Goal: Task Accomplishment & Management: Manage account settings

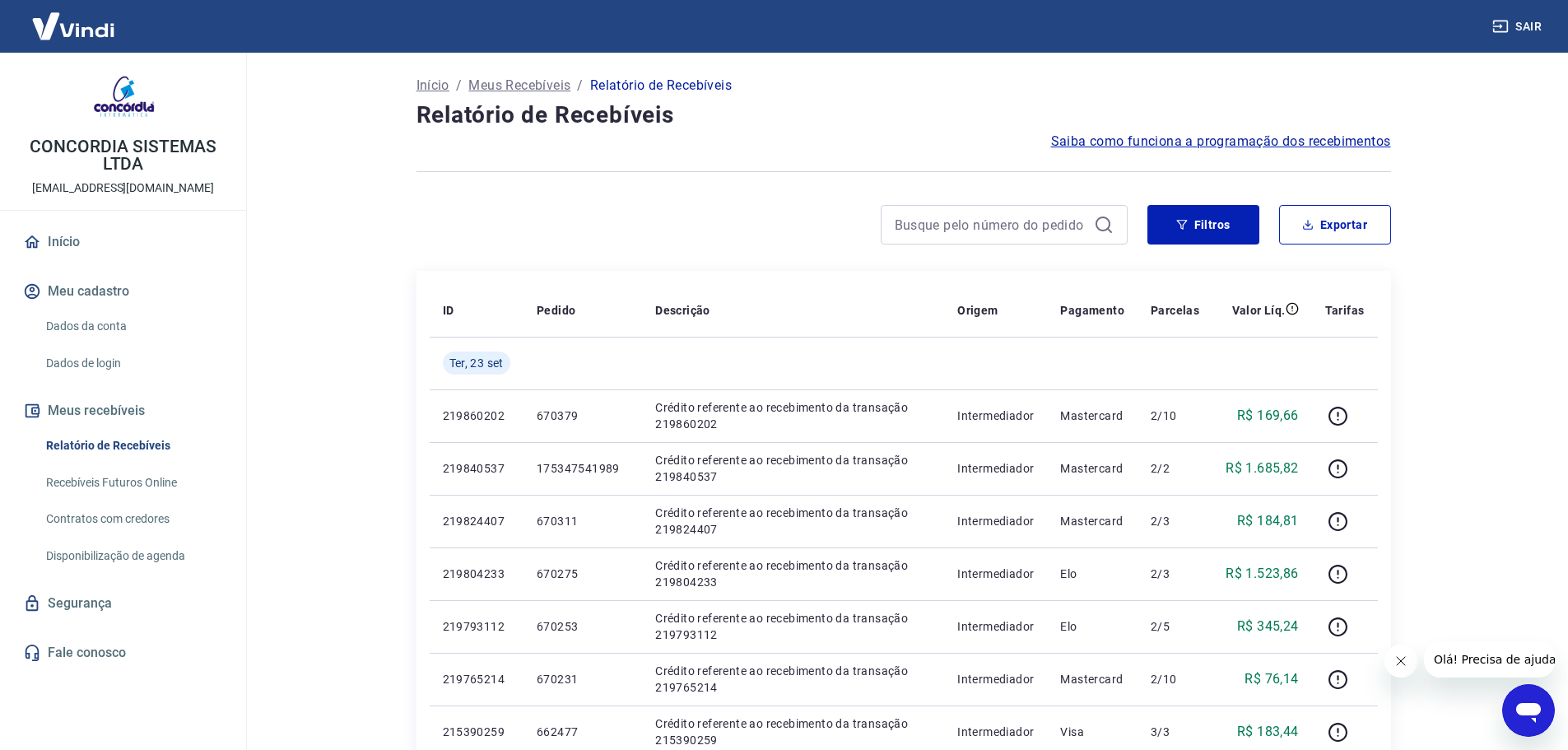
click at [1201, 214] on button "Filtros" at bounding box center [1203, 225] width 112 height 40
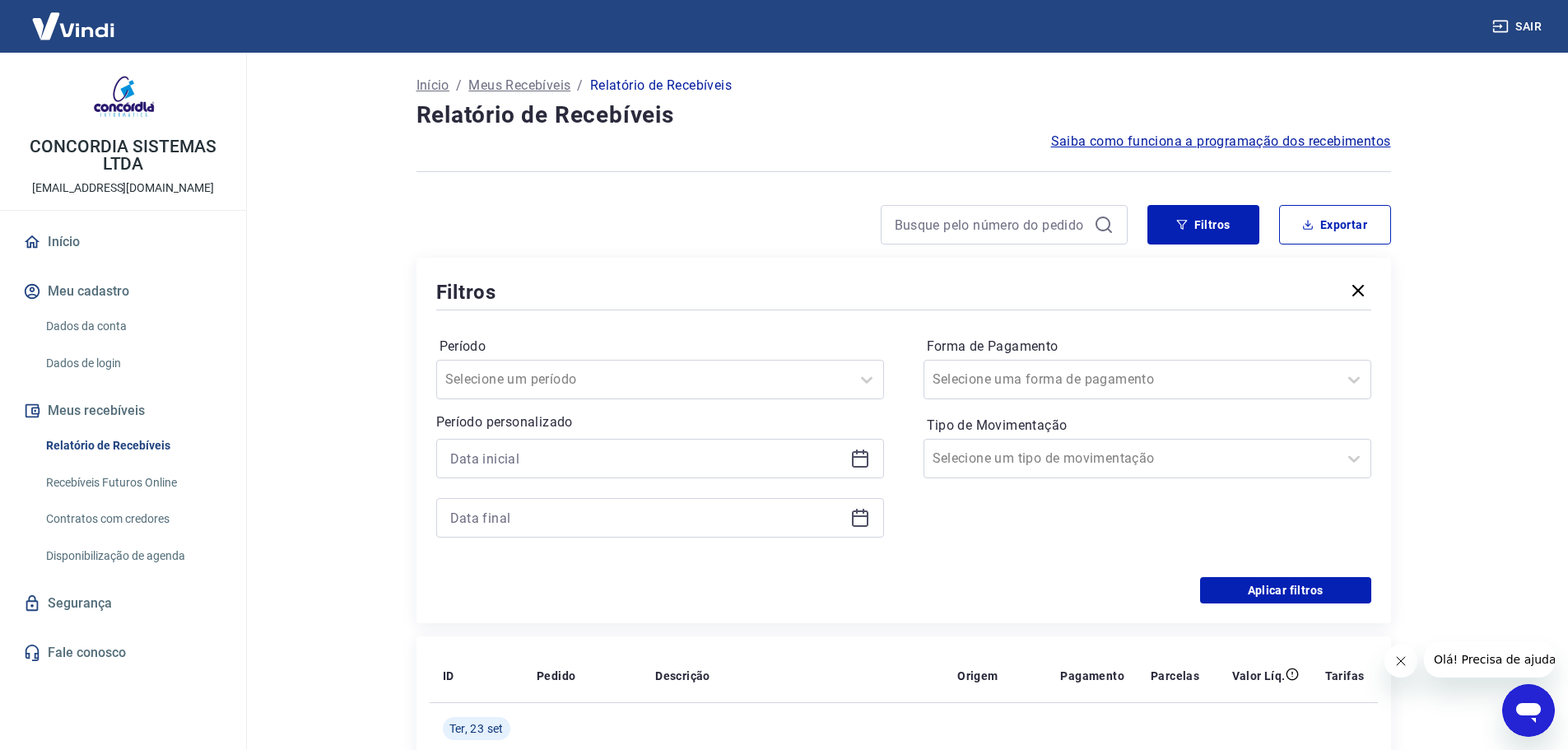
click at [861, 461] on icon at bounding box center [860, 458] width 20 height 20
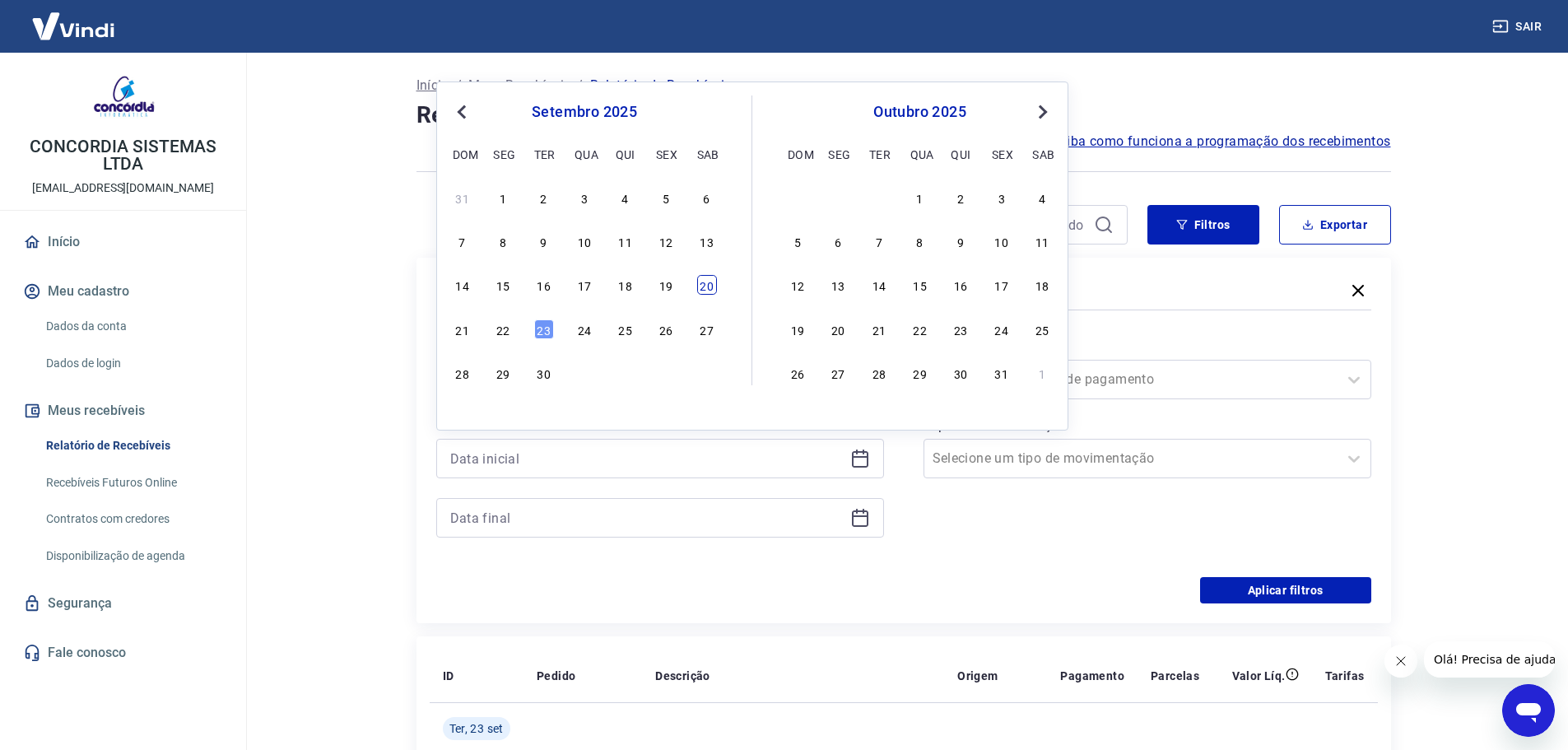
click at [700, 289] on div "20" at bounding box center [707, 285] width 20 height 20
type input "20/09/2025"
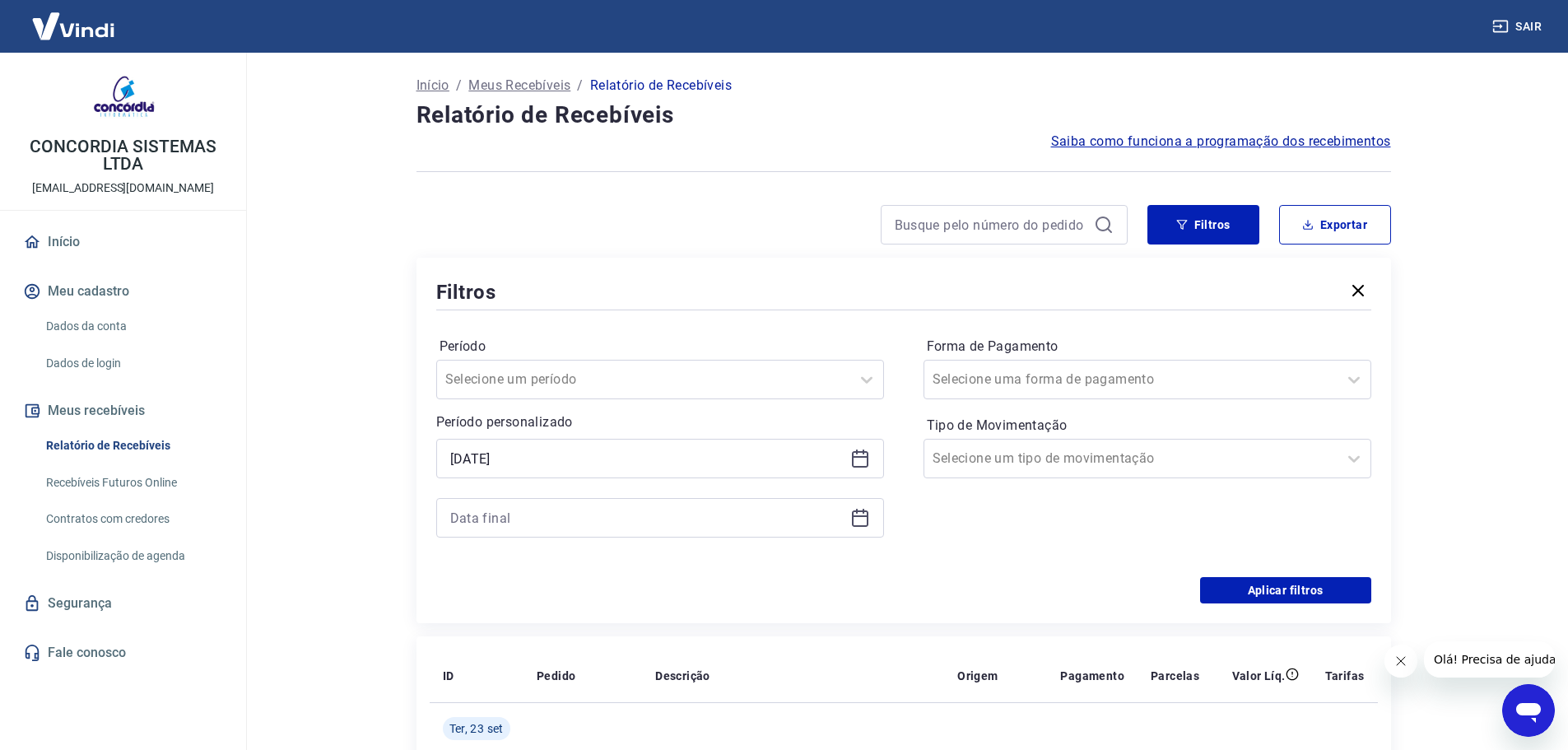
click at [857, 518] on icon at bounding box center [860, 518] width 20 height 20
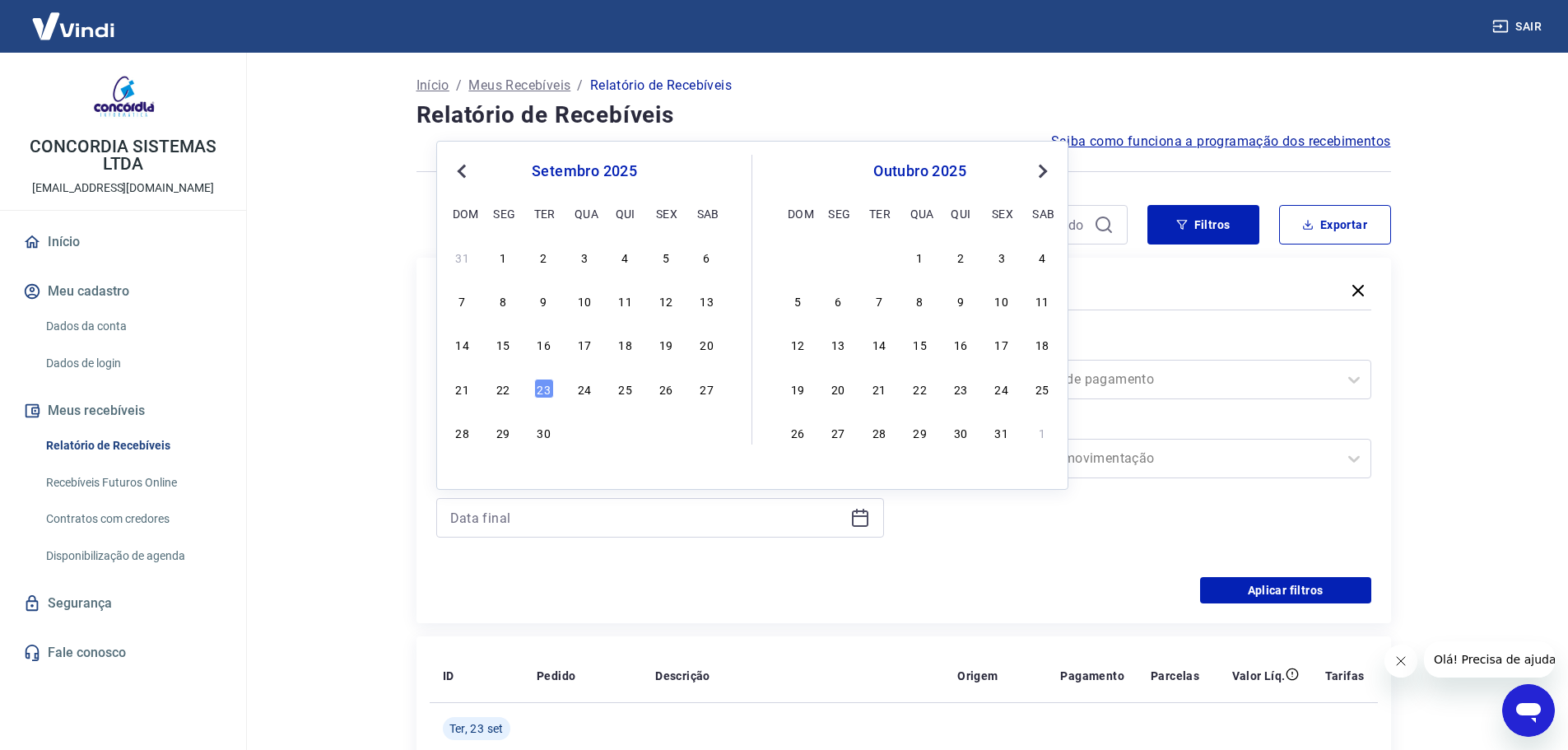
click at [491, 396] on div "21 22 23 24 25 26 27" at bounding box center [584, 388] width 268 height 24
click at [499, 391] on div "22" at bounding box center [502, 388] width 20 height 20
type input "22/09/2025"
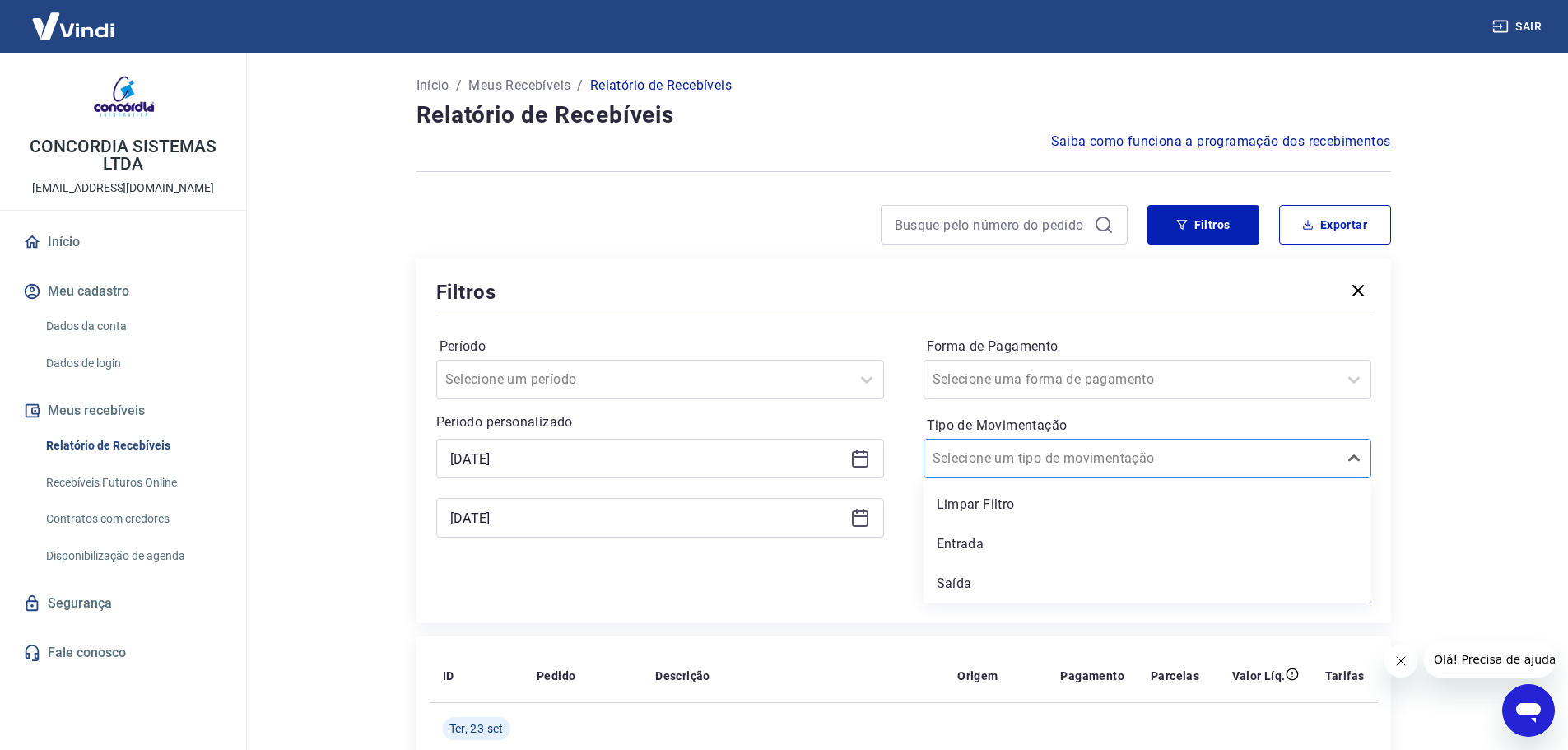
click at [1024, 453] on input "Tipo de Movimentação" at bounding box center [1016, 458] width 166 height 20
click at [977, 542] on div "Entrada" at bounding box center [1147, 544] width 448 height 33
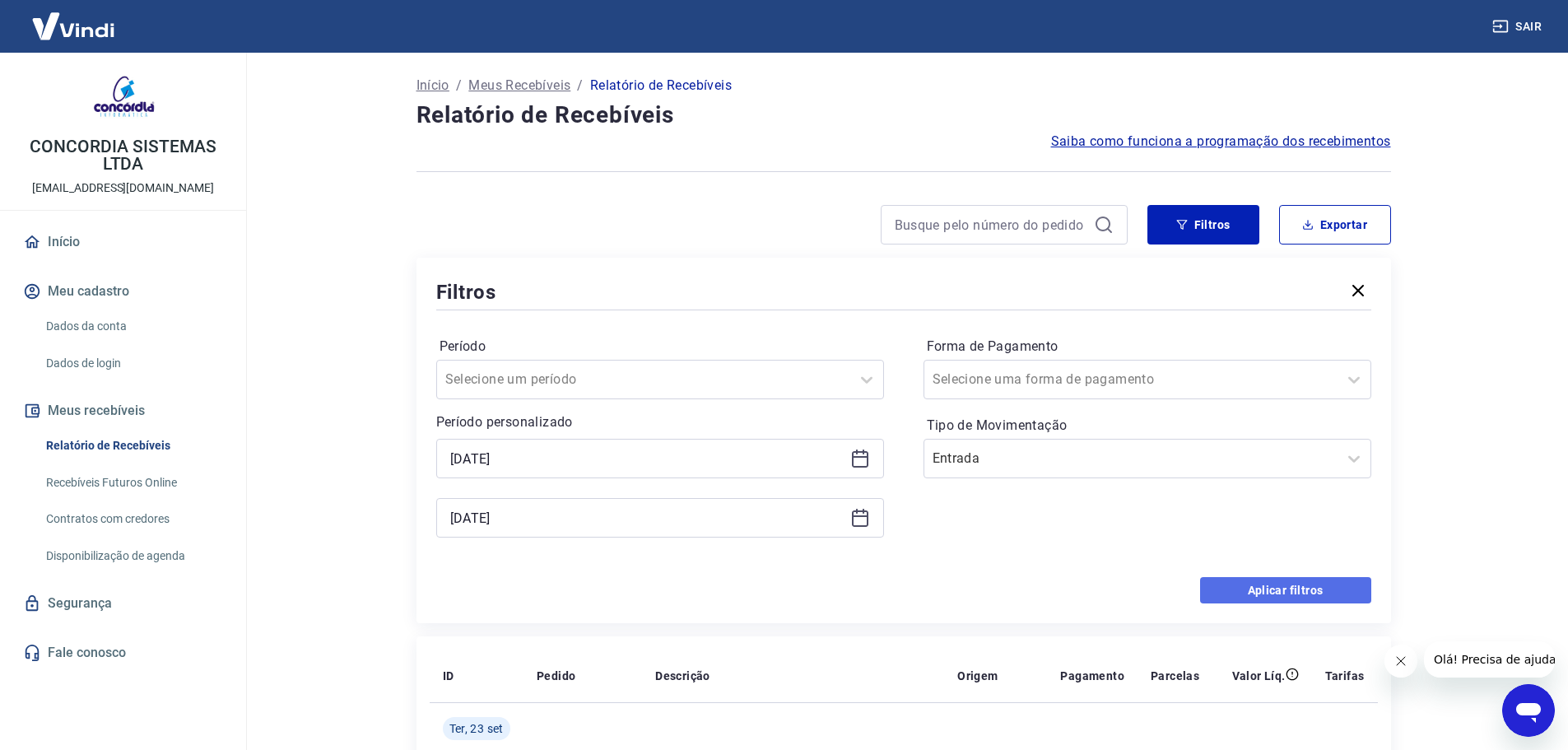
click at [1307, 595] on button "Aplicar filtros" at bounding box center [1286, 590] width 171 height 26
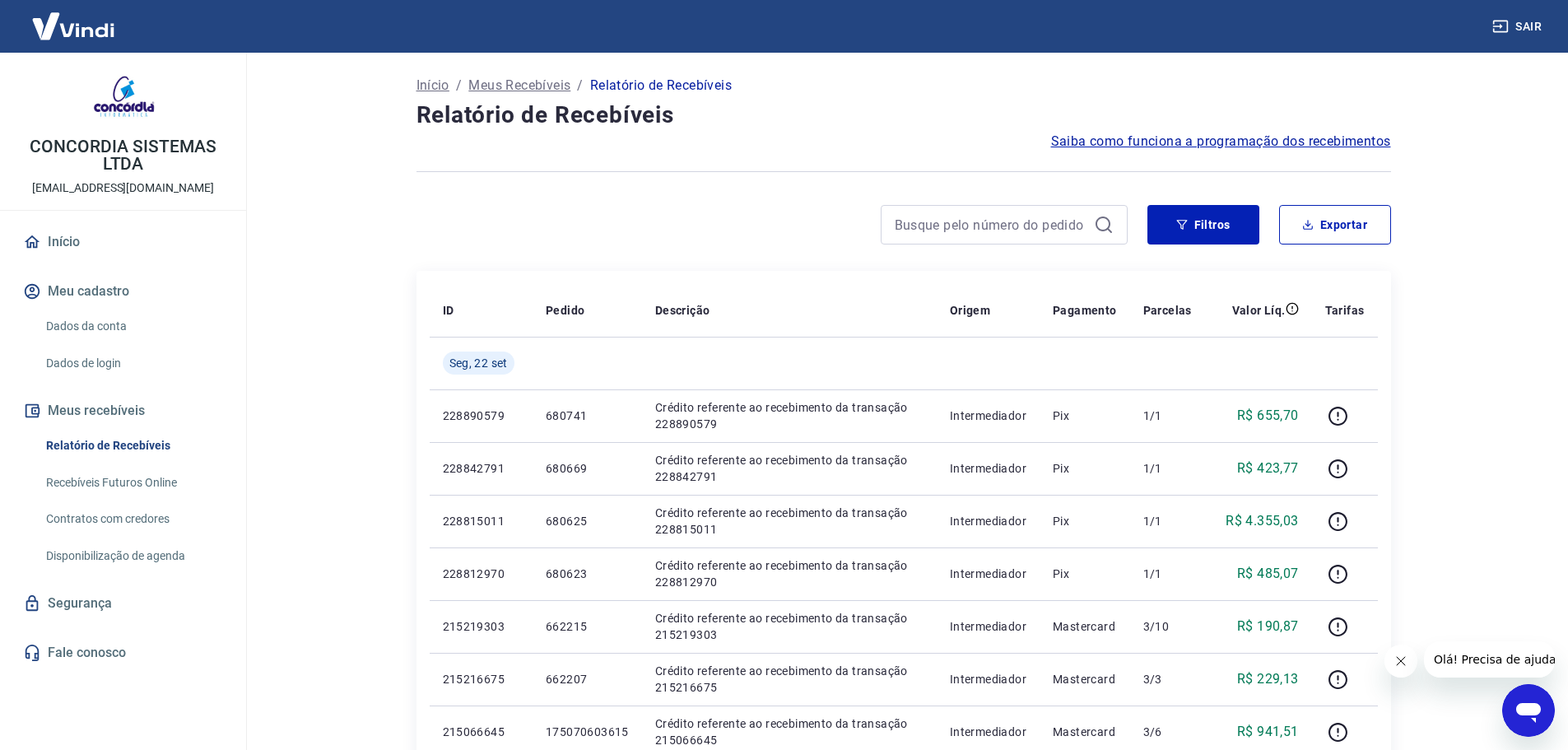
click at [1382, 225] on button "Exportar" at bounding box center [1334, 225] width 112 height 40
type input "20/09/2025"
type input "22/09/2025"
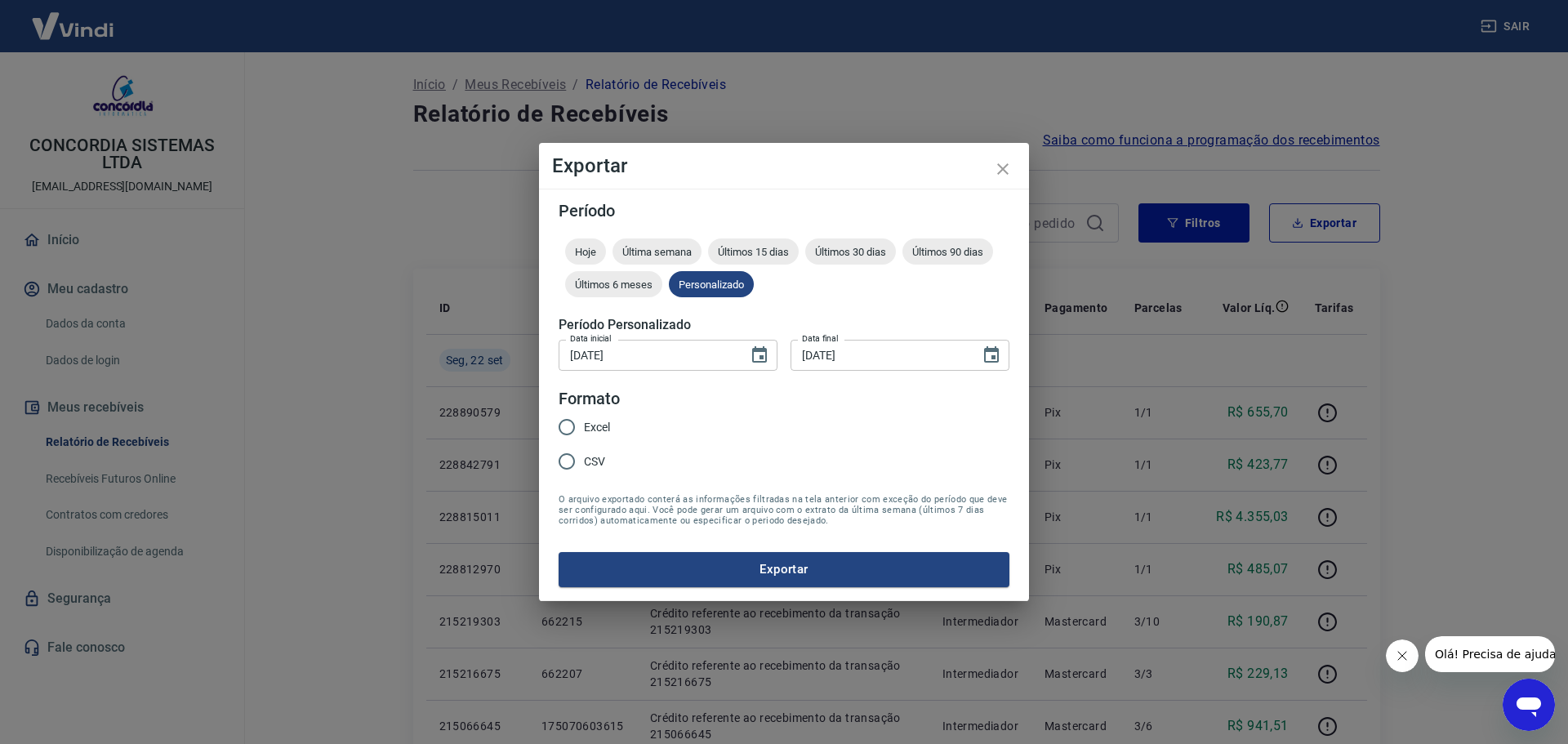
click at [563, 425] on input "Excel" at bounding box center [567, 427] width 34 height 34
radio input "true"
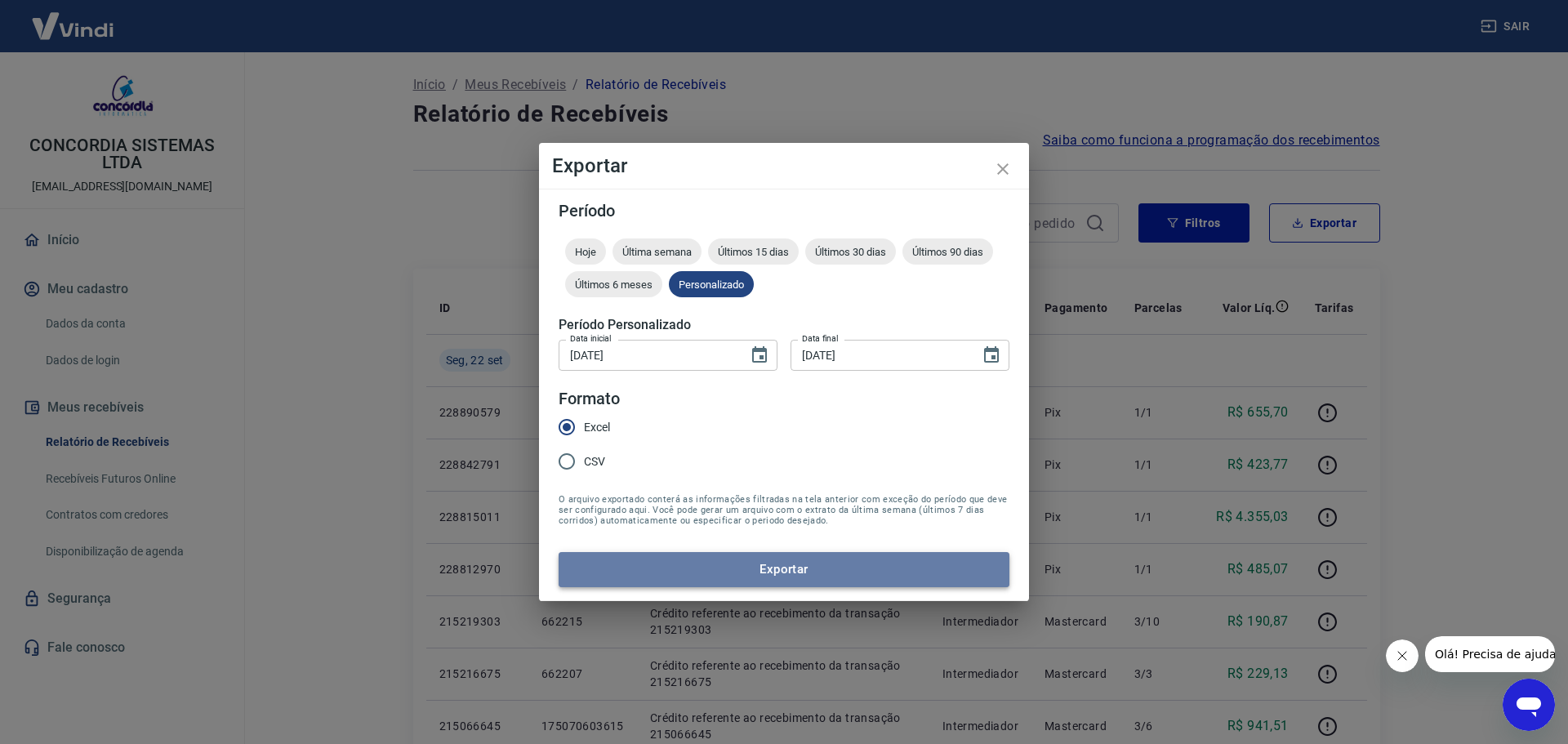
click at [717, 576] on button "Exportar" at bounding box center [784, 570] width 451 height 34
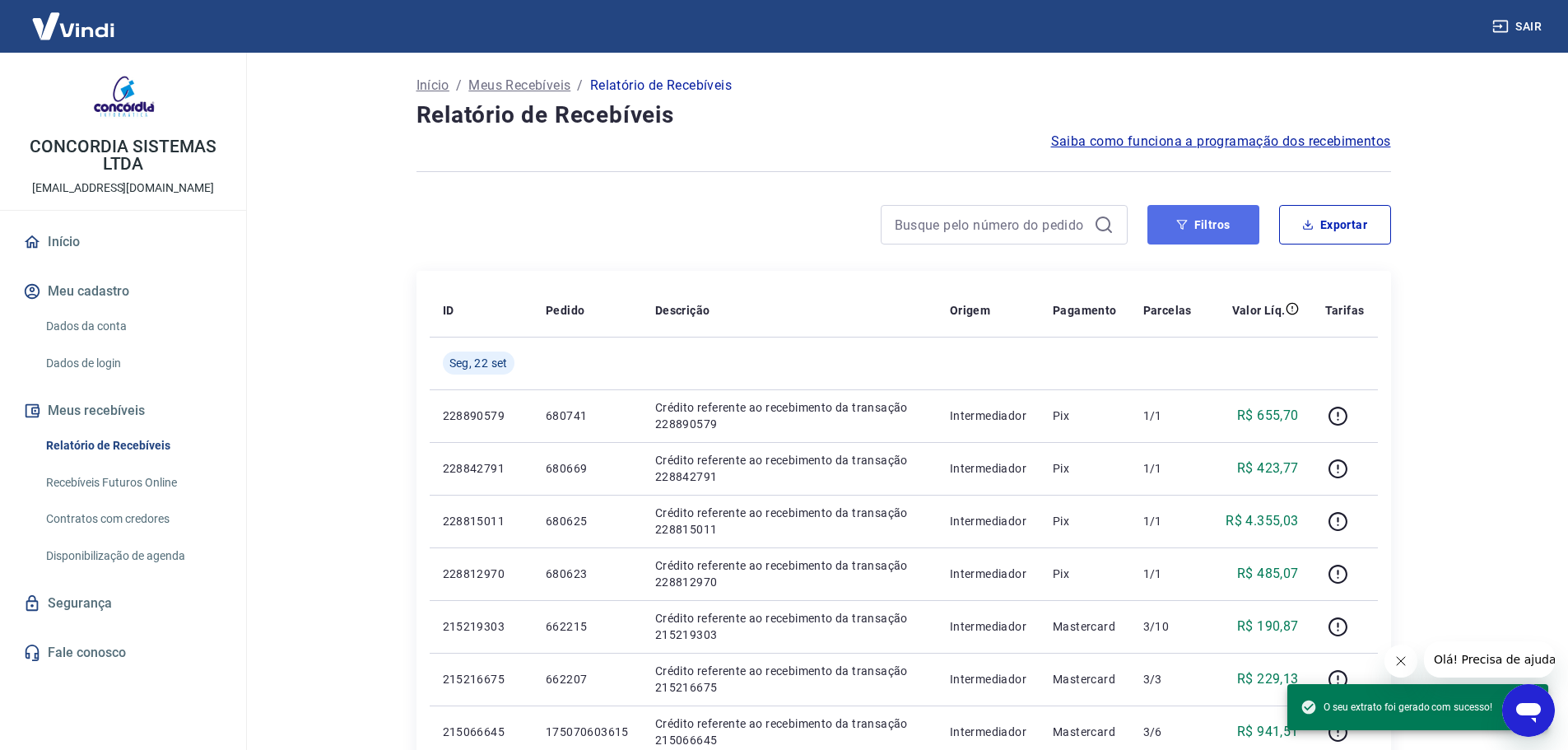
click at [1222, 230] on button "Filtros" at bounding box center [1203, 225] width 112 height 40
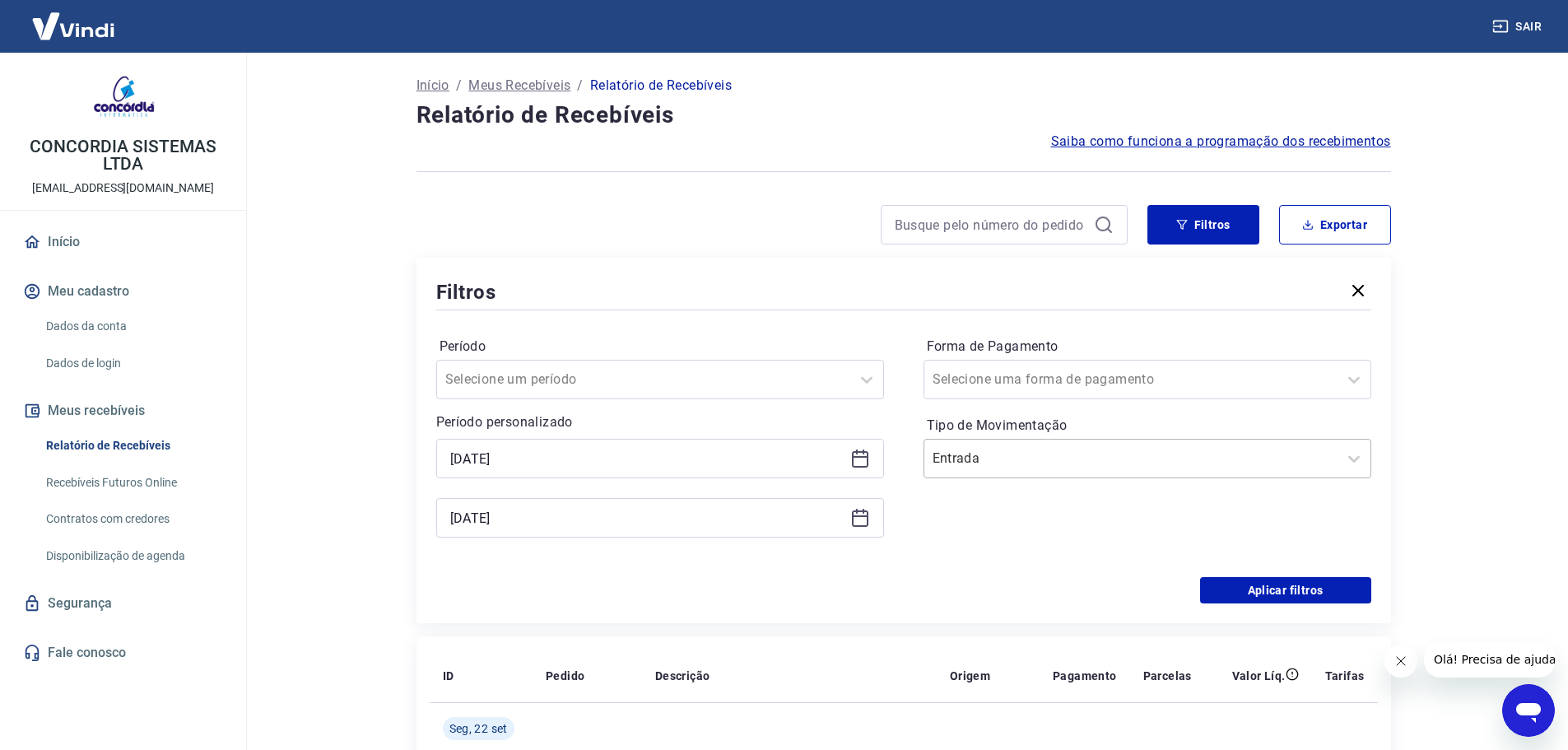
click at [1122, 449] on div at bounding box center [1131, 458] width 397 height 23
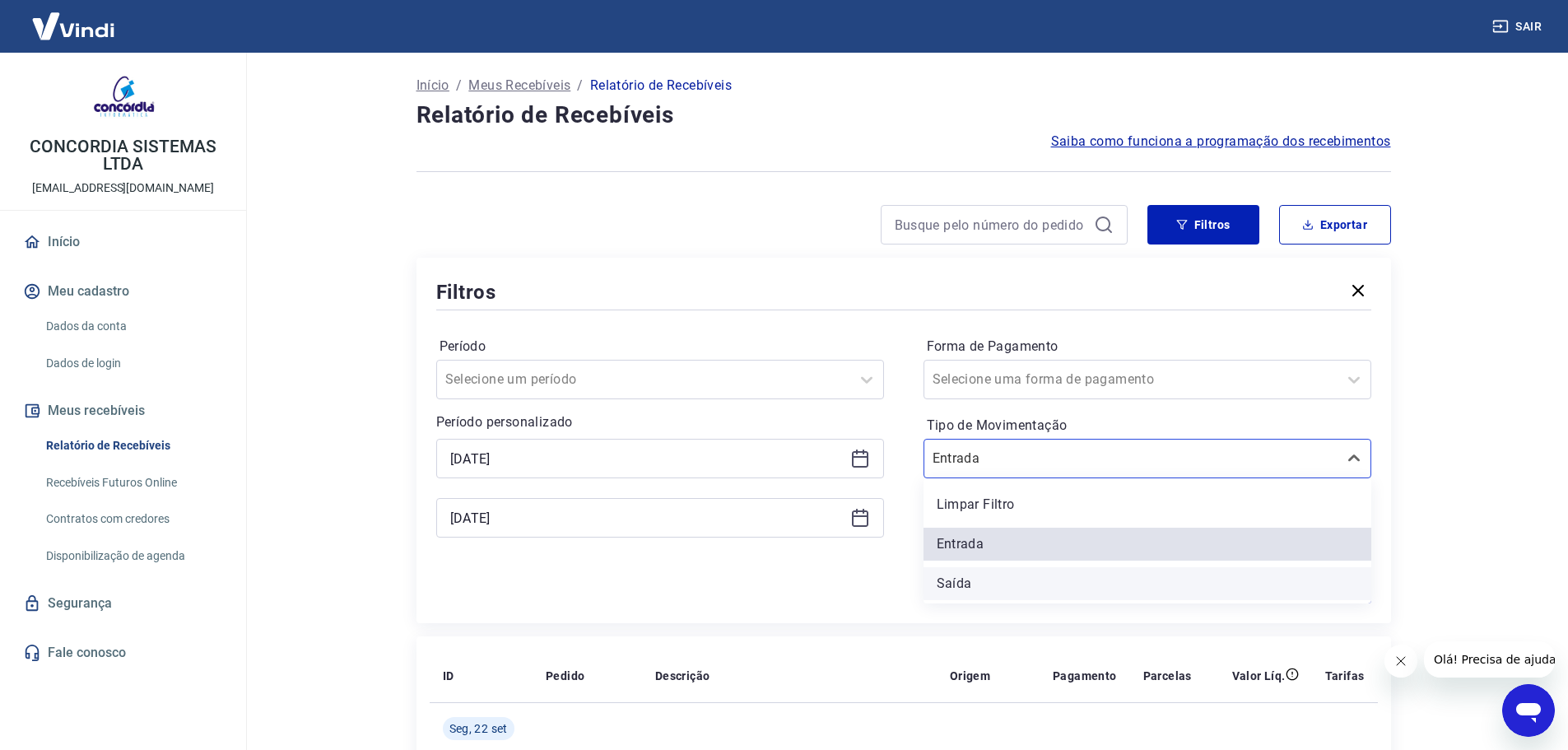
click at [1034, 576] on div "Saída" at bounding box center [1147, 584] width 448 height 33
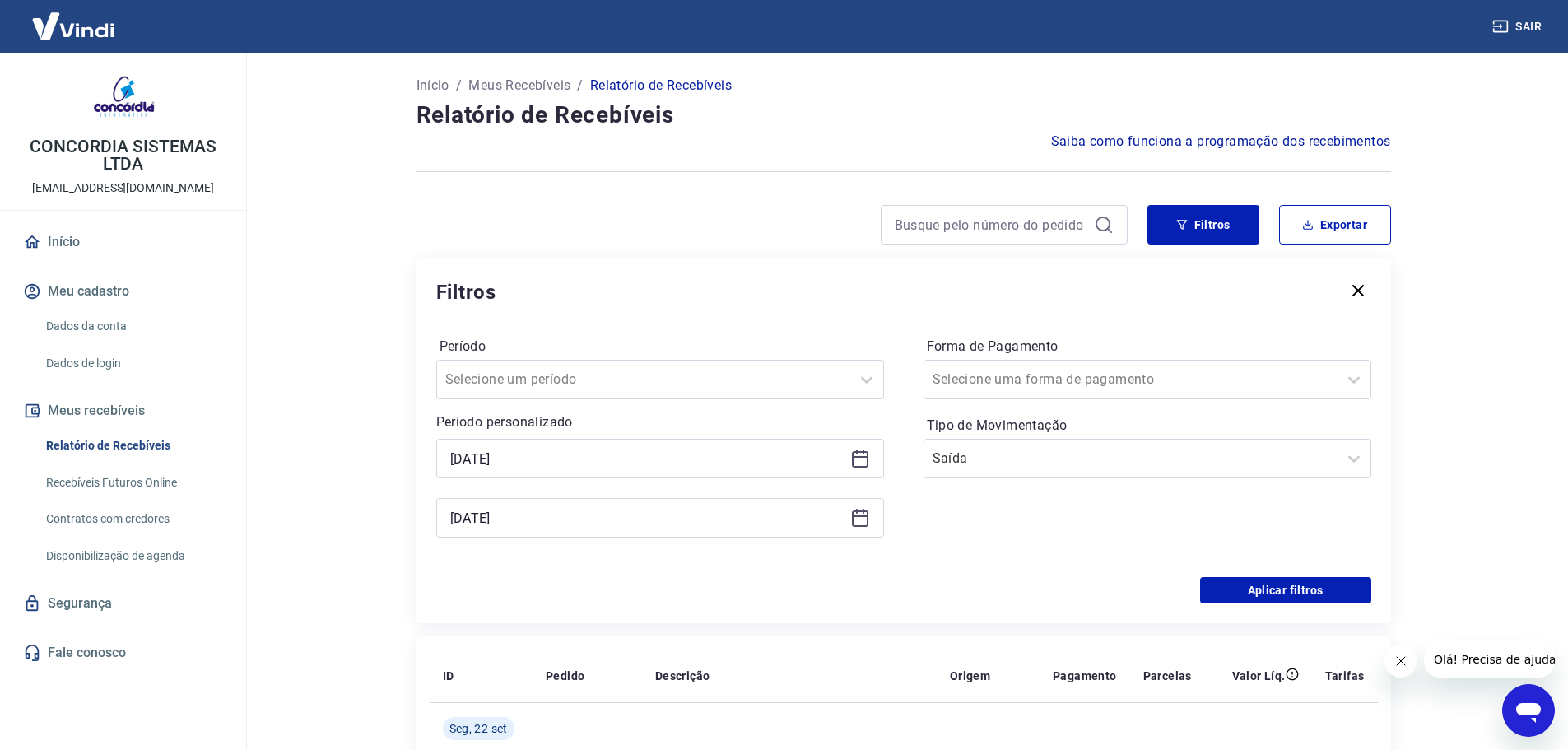
click at [1274, 575] on div "Período Selecione um período Período personalizado 20/09/2025 22/09/2025 Forma …" at bounding box center [904, 445] width 935 height 263
click at [1274, 587] on button "Aplicar filtros" at bounding box center [1286, 590] width 171 height 26
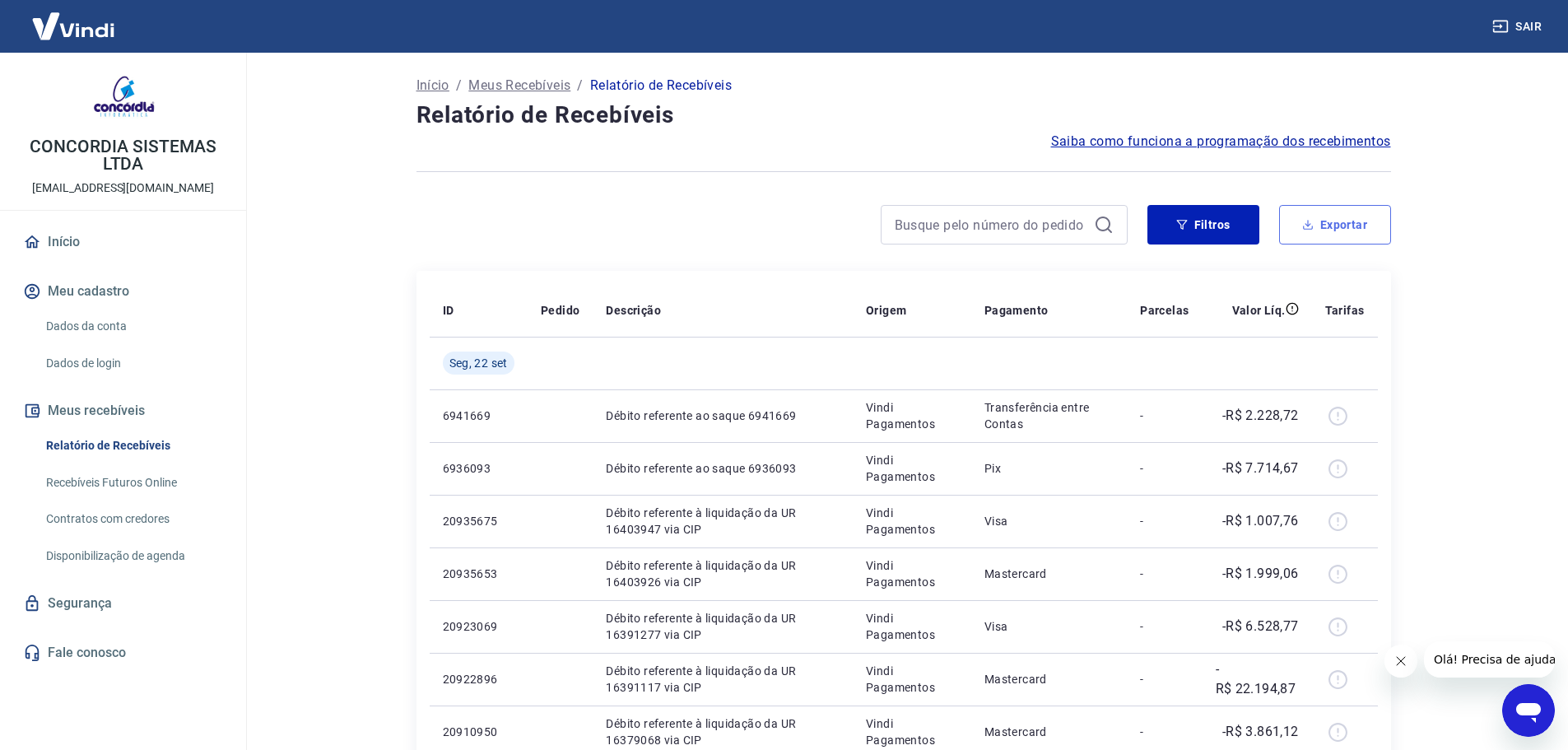
click at [1371, 221] on button "Exportar" at bounding box center [1334, 225] width 112 height 40
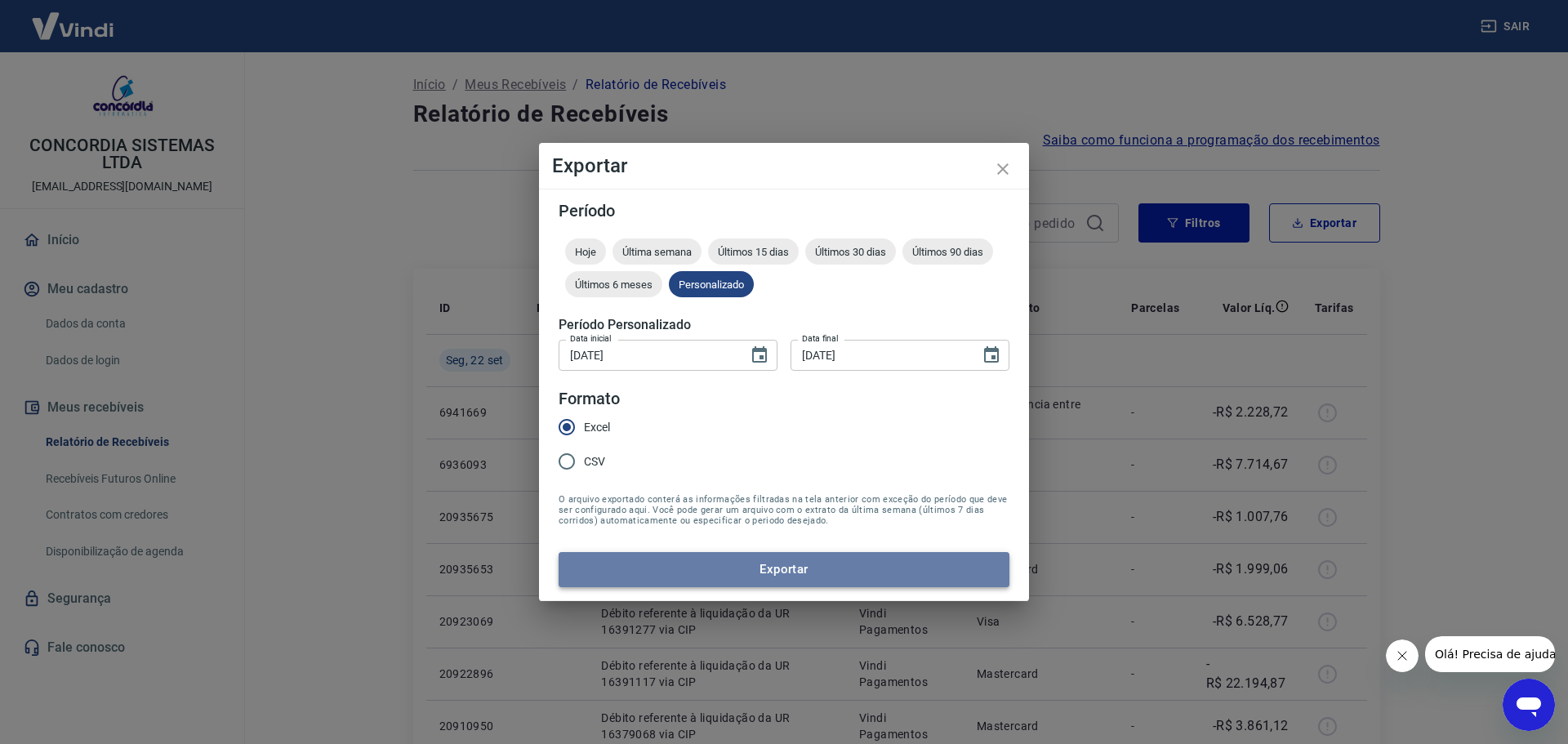
click at [736, 570] on button "Exportar" at bounding box center [784, 570] width 451 height 34
